Goal: Task Accomplishment & Management: Manage account settings

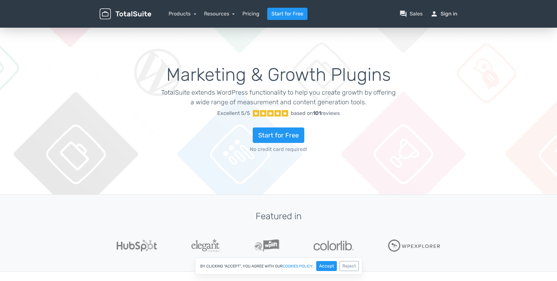
click at [449, 12] on link "person Sign in" at bounding box center [443, 14] width 27 height 8
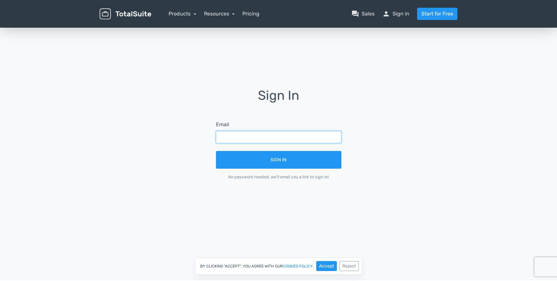
type input "[EMAIL_ADDRESS][DOMAIN_NAME]"
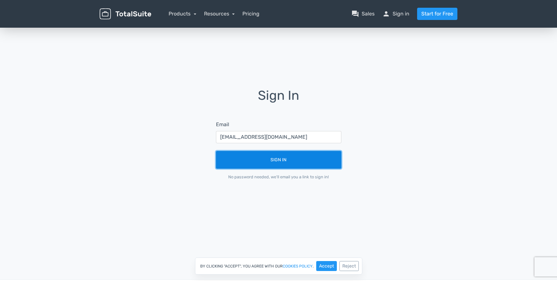
click at [276, 164] on button "Sign In" at bounding box center [278, 160] width 125 height 18
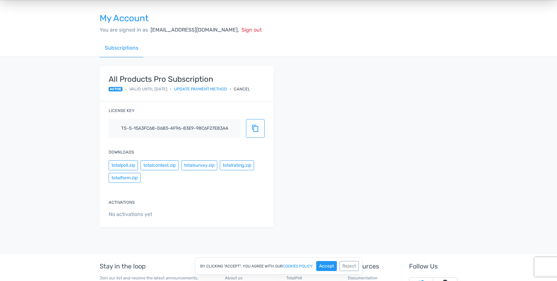
scroll to position [27, 0]
click at [128, 166] on button "totalpoll.zip" at bounding box center [123, 164] width 29 height 10
